Goal: Information Seeking & Learning: Check status

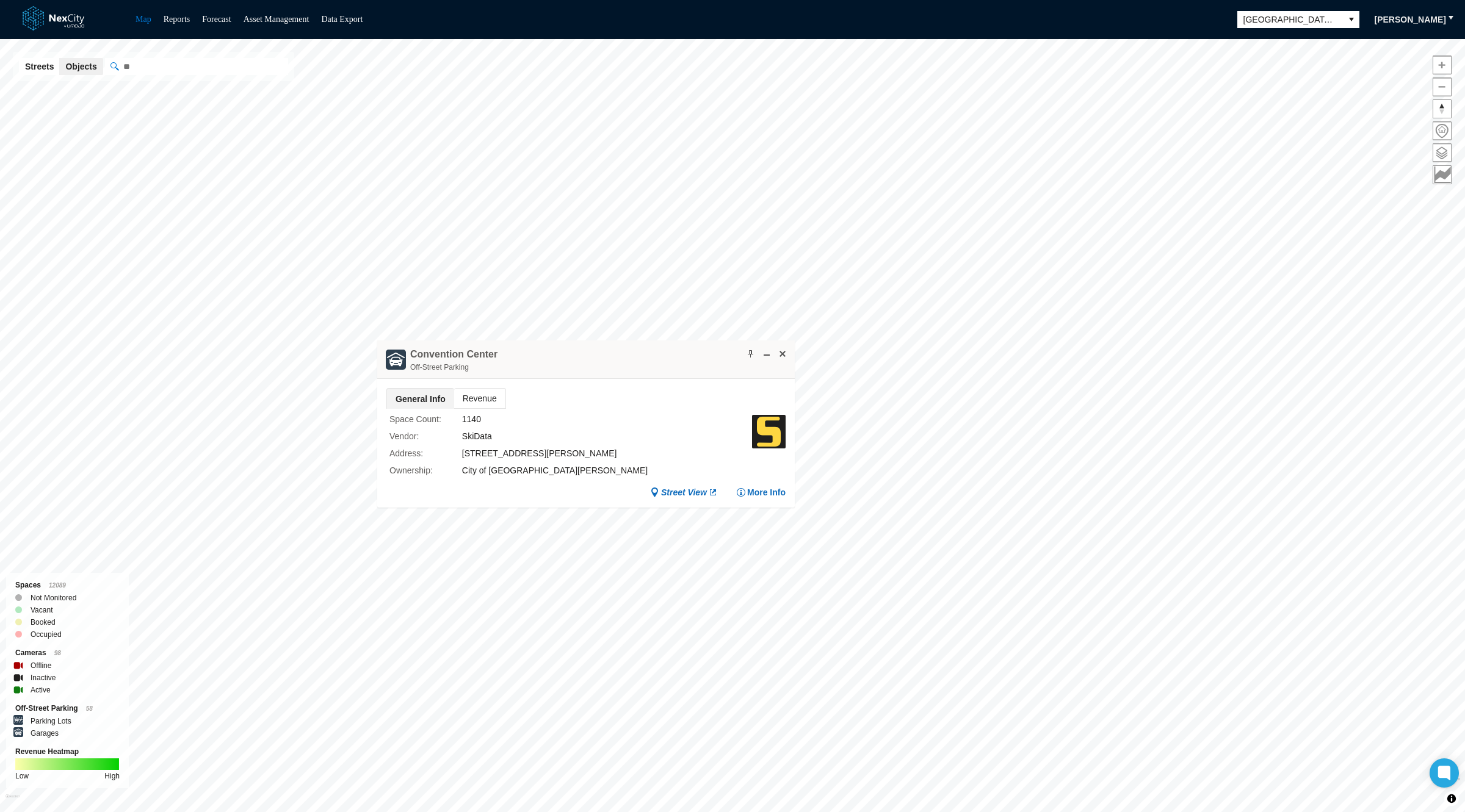
click at [482, 400] on span "Revenue" at bounding box center [480, 398] width 51 height 20
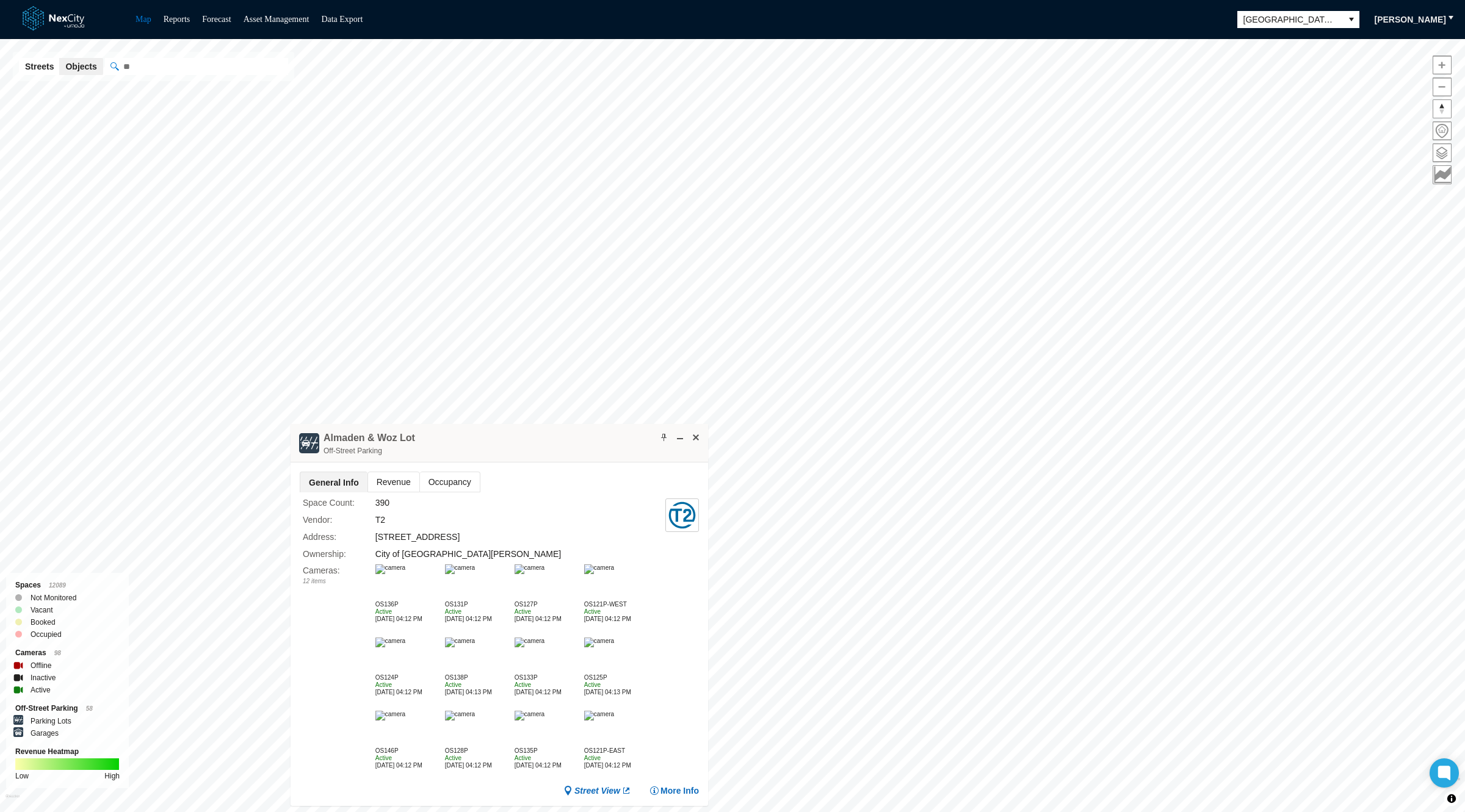
click at [406, 479] on span "Revenue" at bounding box center [394, 482] width 51 height 20
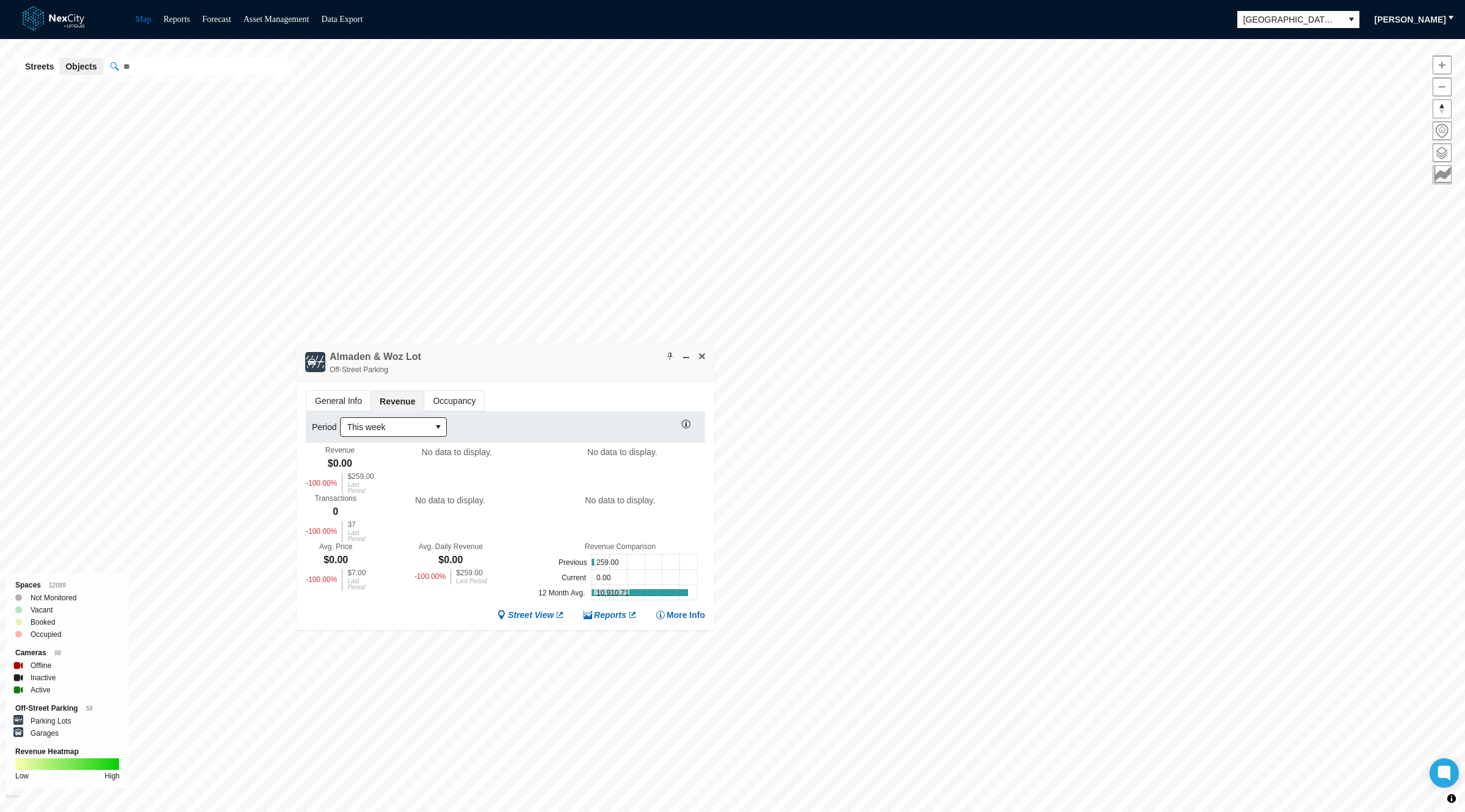
drag, startPoint x: 563, startPoint y: 445, endPoint x: 569, endPoint y: 341, distance: 104.2
click at [569, 343] on div "Almaden & Woz Lot Off-Street Parking" at bounding box center [506, 362] width 418 height 39
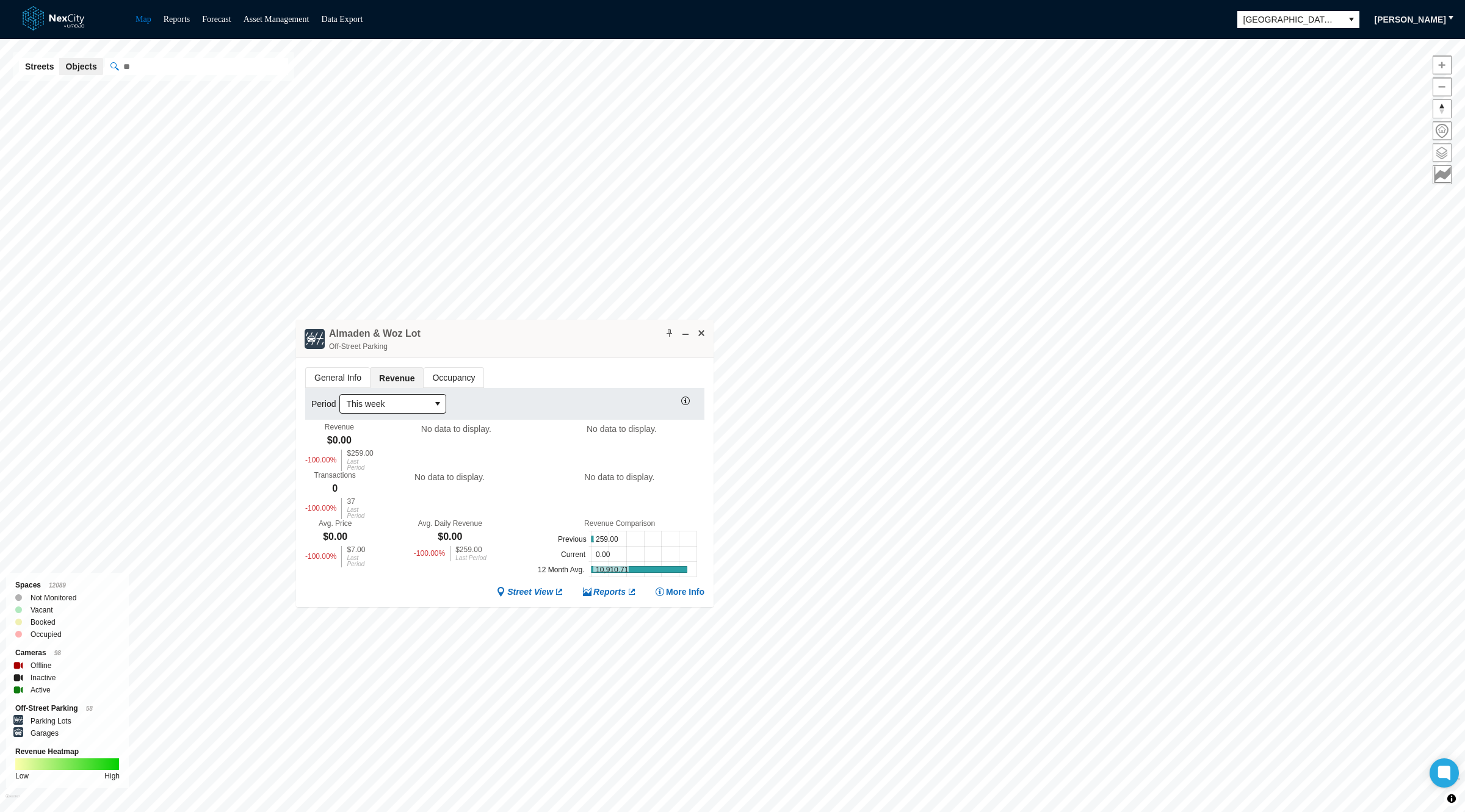
click at [1449, 148] on span at bounding box center [1442, 152] width 18 height 18
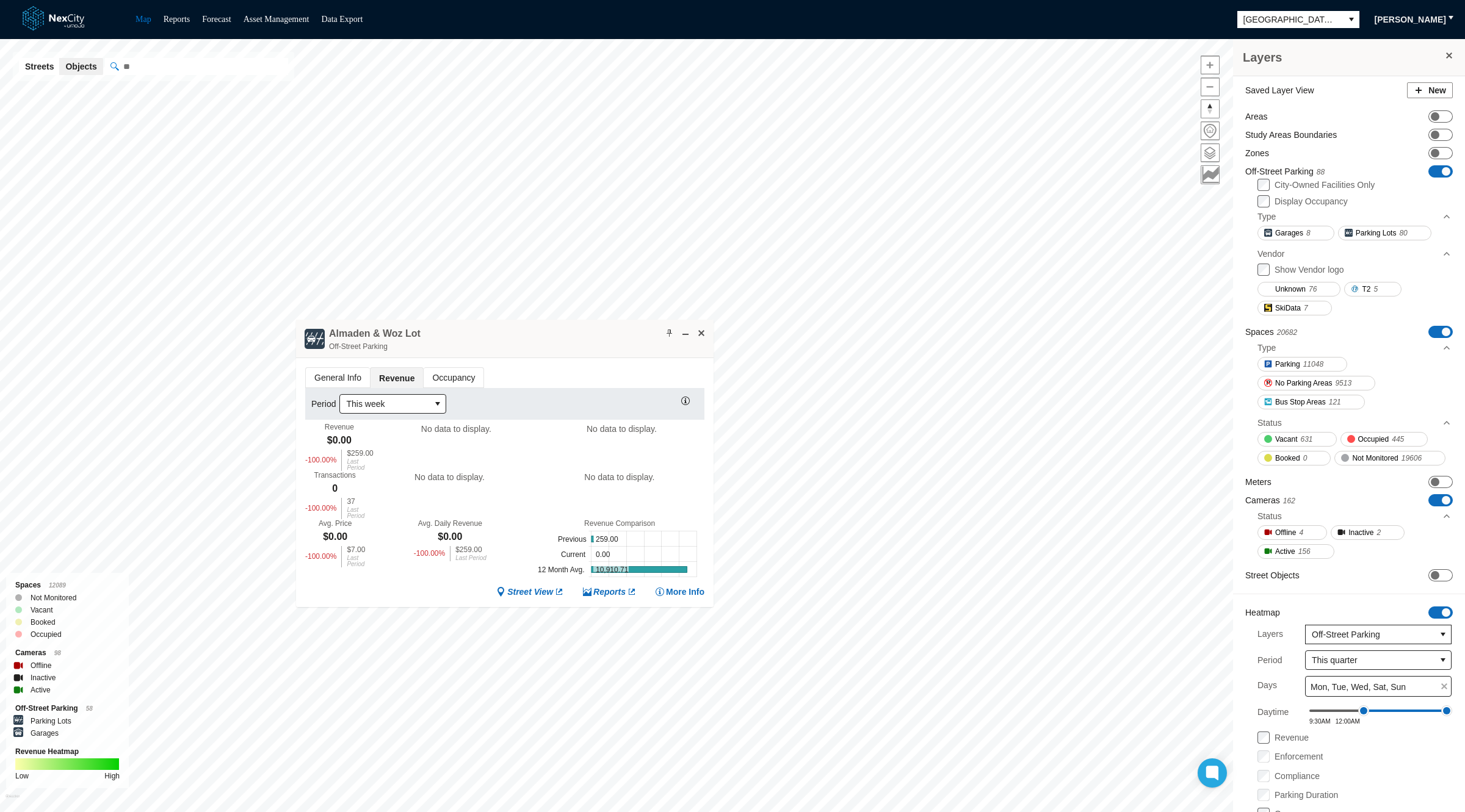
click at [1442, 169] on span at bounding box center [1446, 171] width 9 height 9
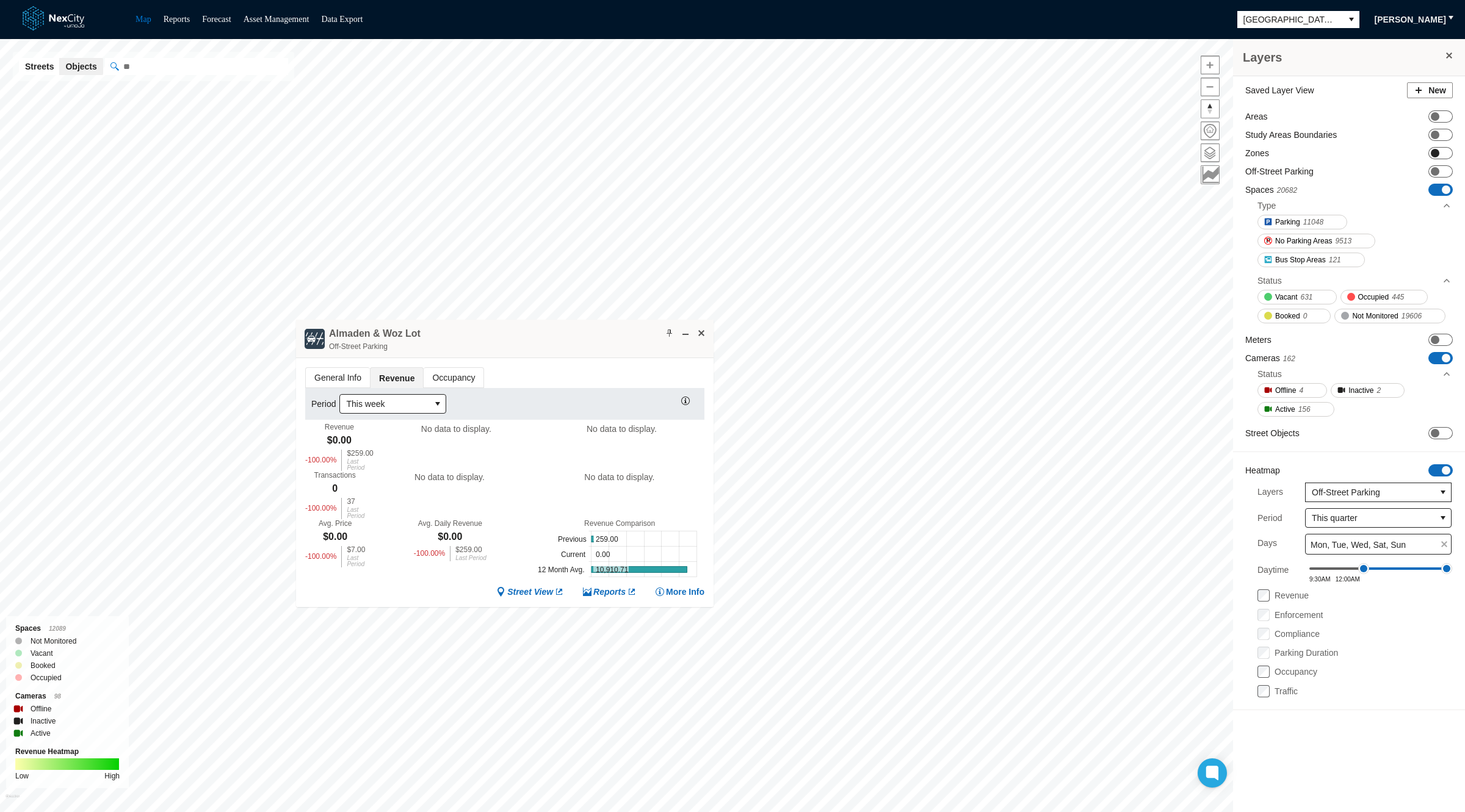
click at [1442, 155] on span "ON OFF" at bounding box center [1440, 153] width 25 height 12
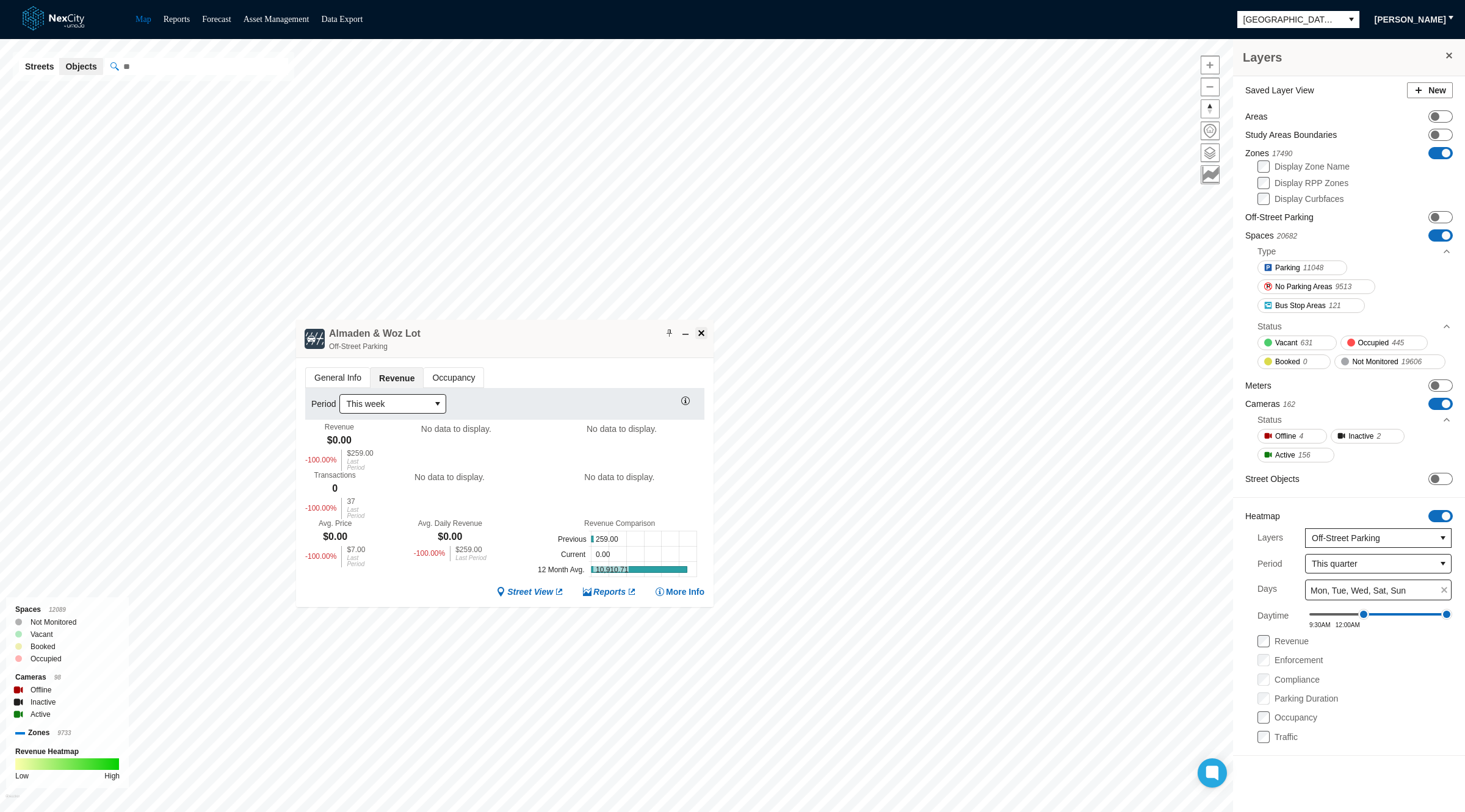
click at [702, 331] on span at bounding box center [701, 333] width 9 height 9
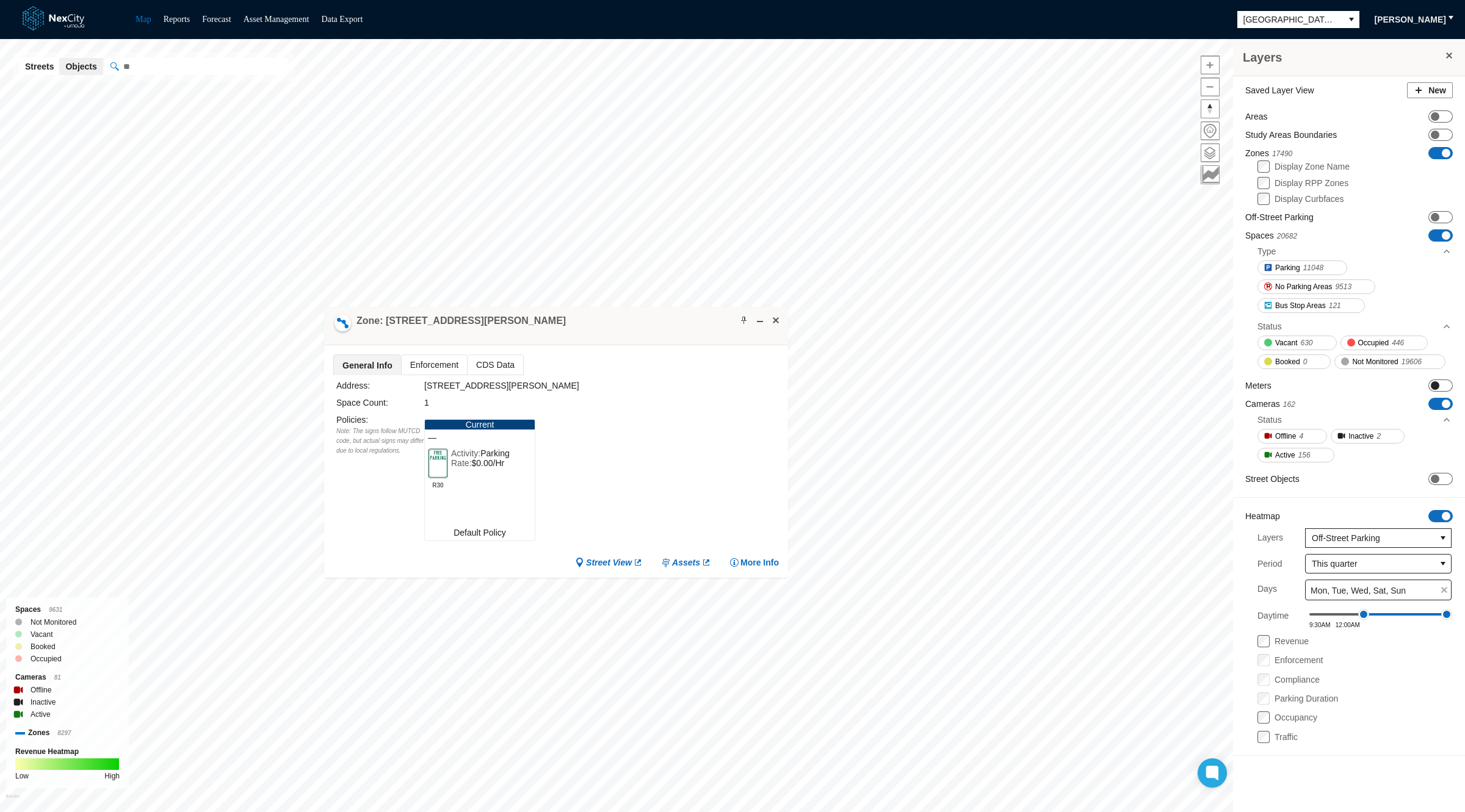
click at [1444, 380] on span "ON OFF" at bounding box center [1440, 386] width 25 height 12
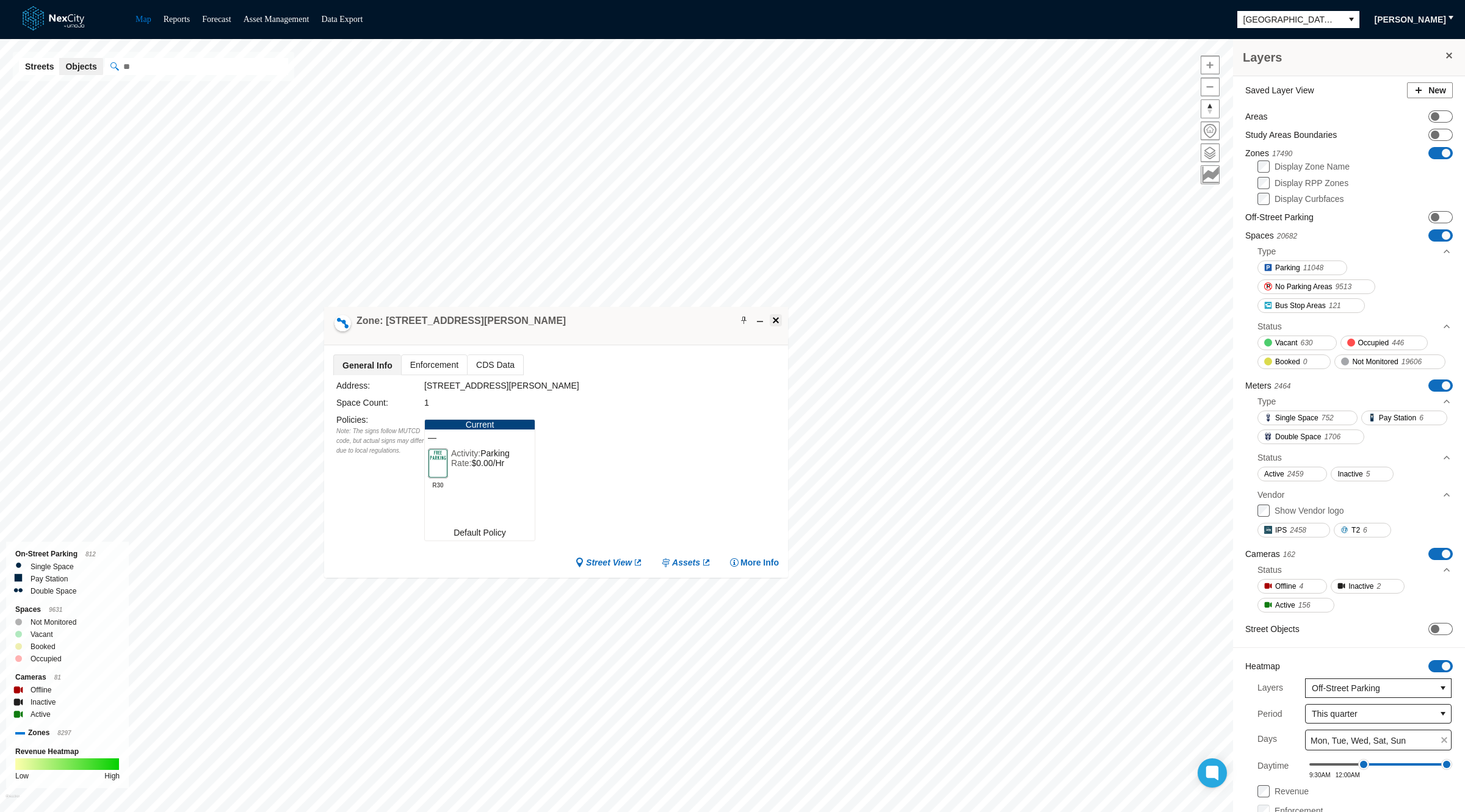
click at [772, 321] on span at bounding box center [775, 320] width 9 height 9
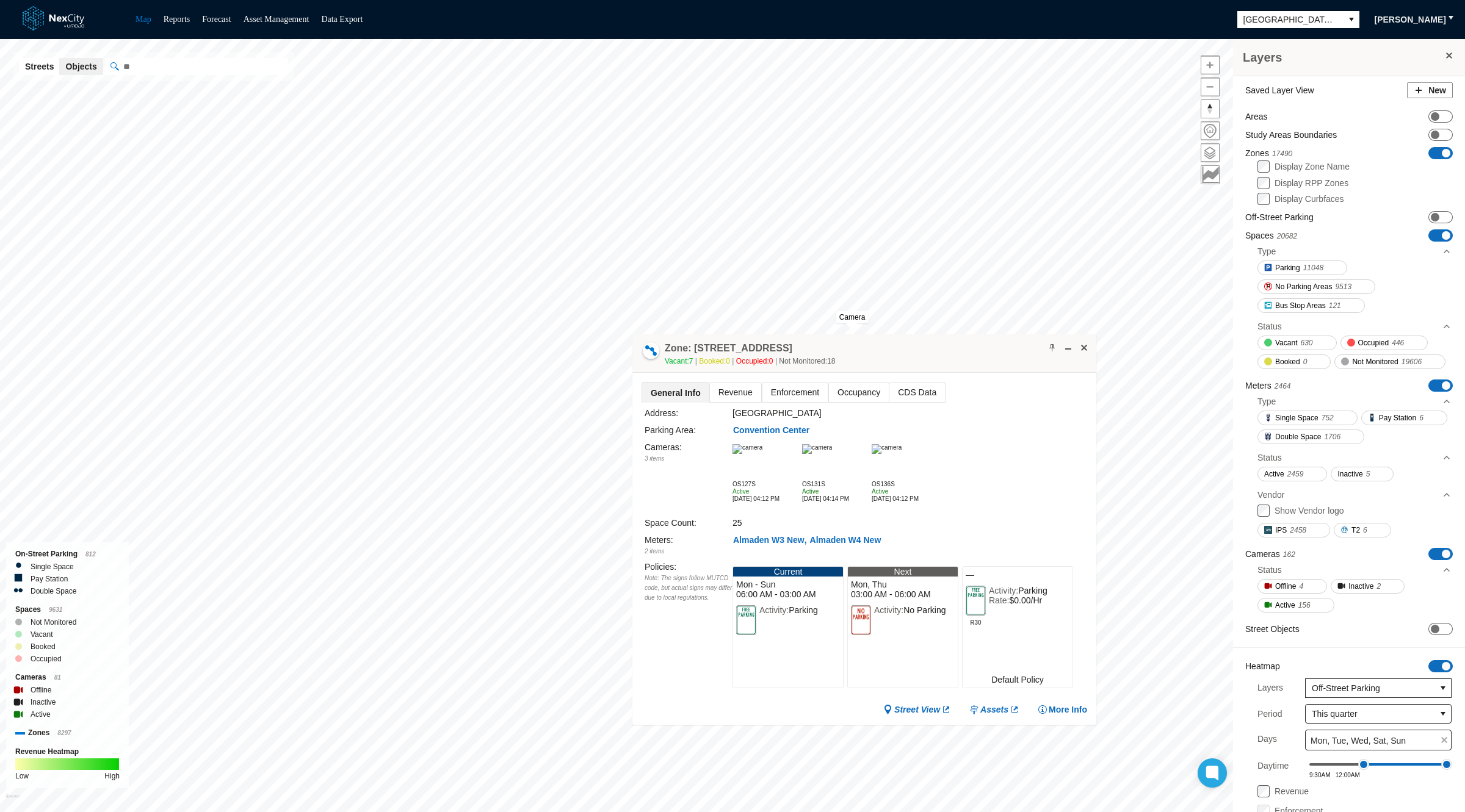
click at [734, 386] on span "Revenue" at bounding box center [735, 392] width 51 height 20
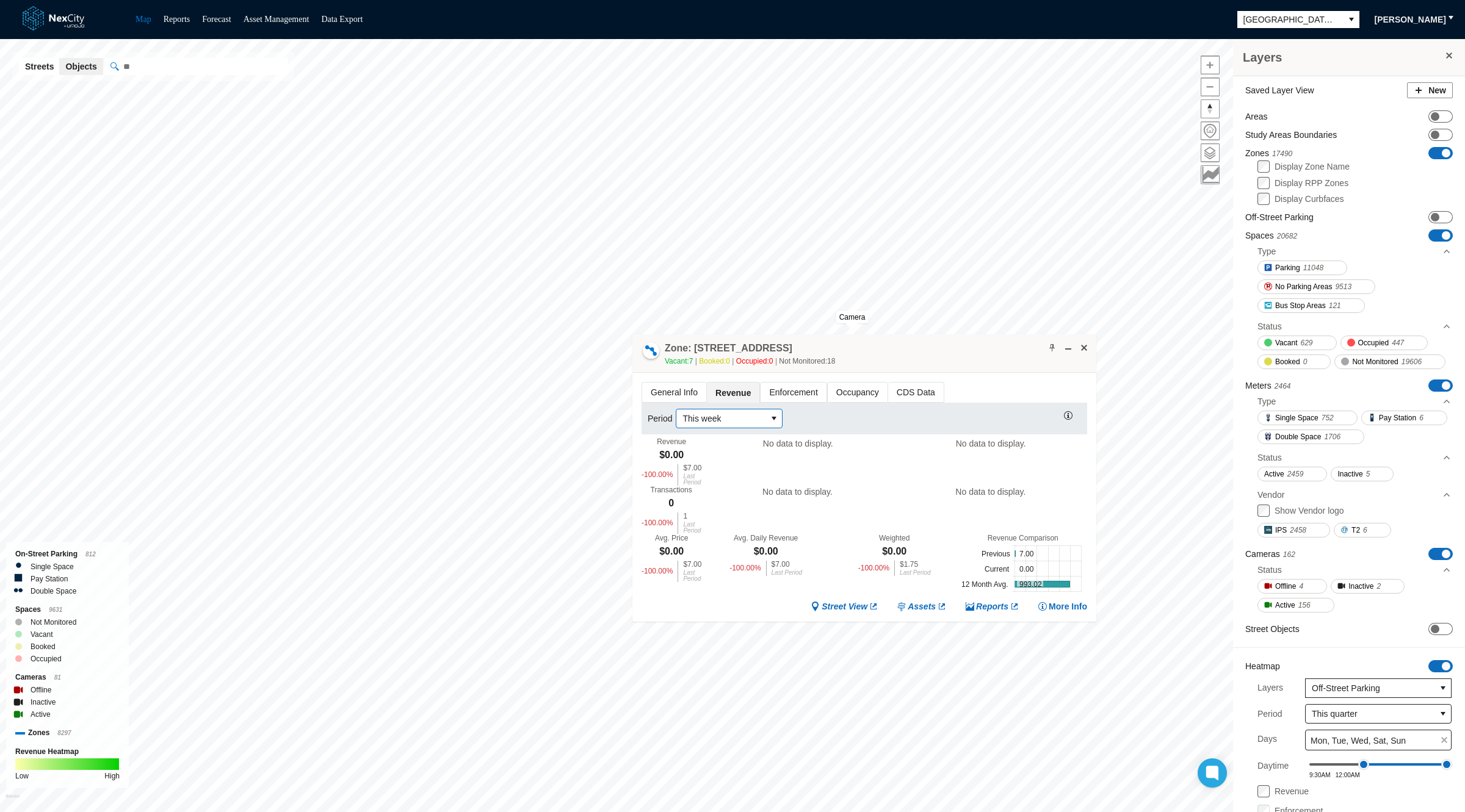
click at [739, 410] on span "This week" at bounding box center [721, 418] width 90 height 18
click at [732, 482] on li "Last week" at bounding box center [728, 481] width 102 height 20
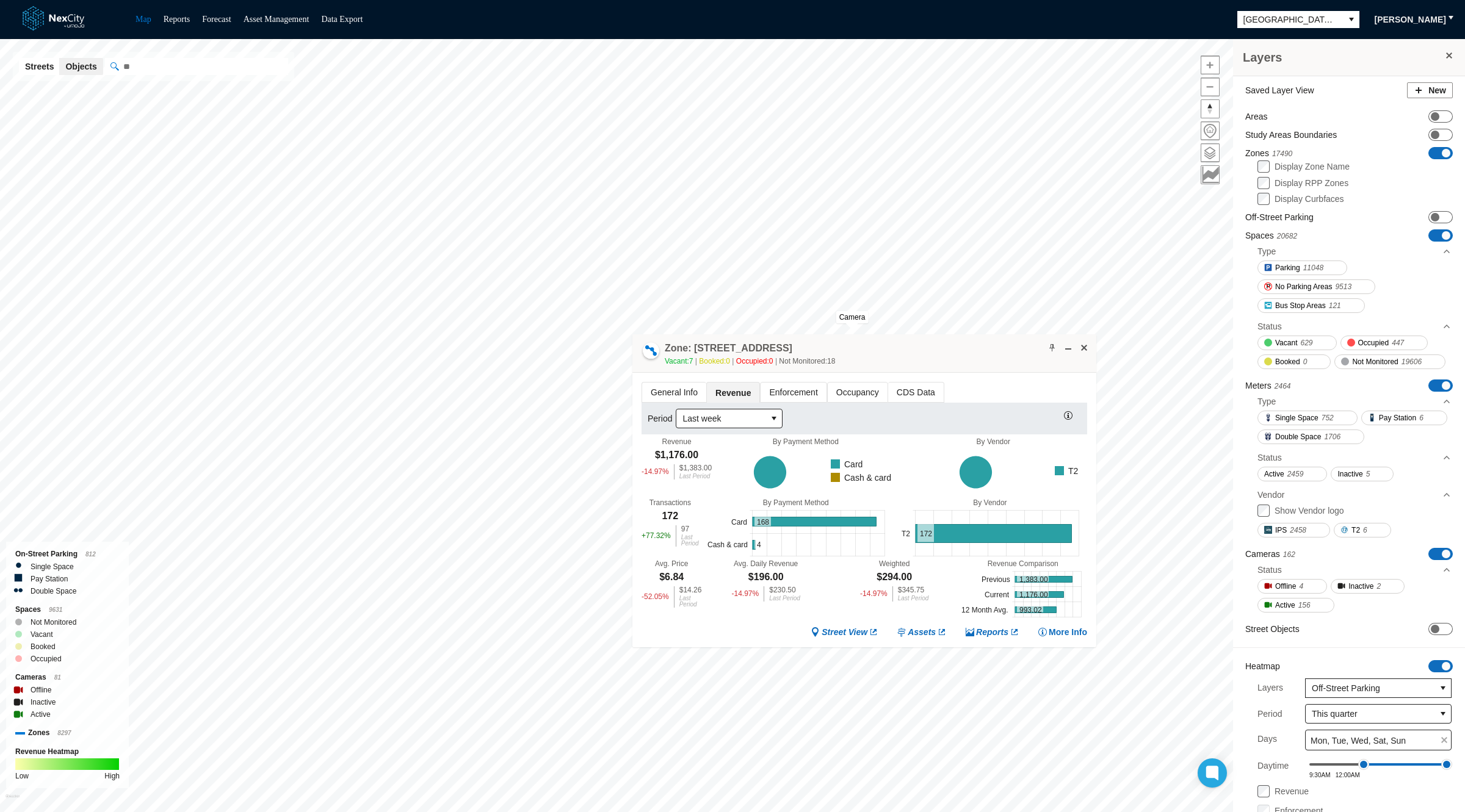
click at [873, 383] on span "Occupancy" at bounding box center [857, 392] width 60 height 20
